Goal: Task Accomplishment & Management: Use online tool/utility

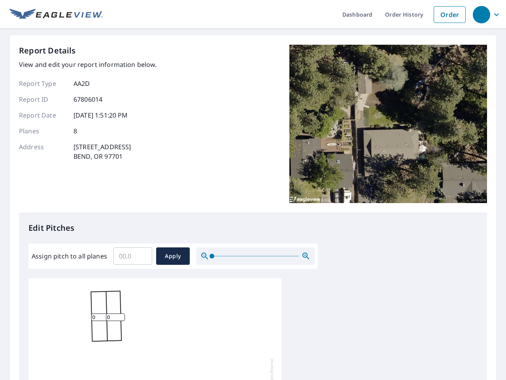
click at [253, 190] on div "Report Details View and edit your report information below. Report Type AA2D Re…" at bounding box center [253, 129] width 468 height 168
click at [481, 14] on div "button" at bounding box center [481, 14] width 17 height 17
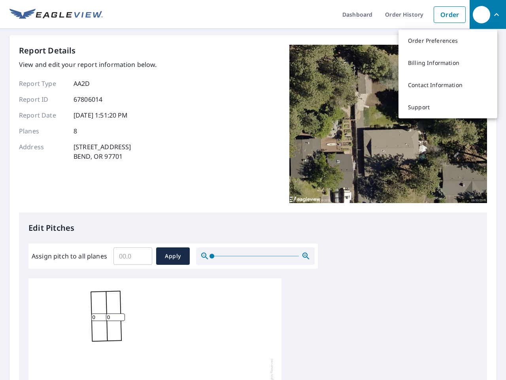
click at [133, 256] on input "Assign pitch to all planes" at bounding box center [132, 256] width 39 height 22
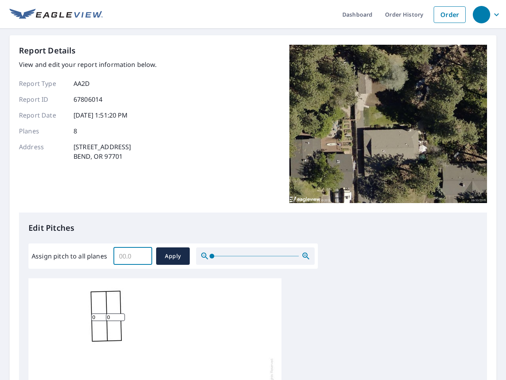
click at [173, 256] on span "Apply" at bounding box center [172, 256] width 21 height 10
click at [306, 256] on icon "button" at bounding box center [305, 255] width 9 height 9
